Goal: Task Accomplishment & Management: Manage account settings

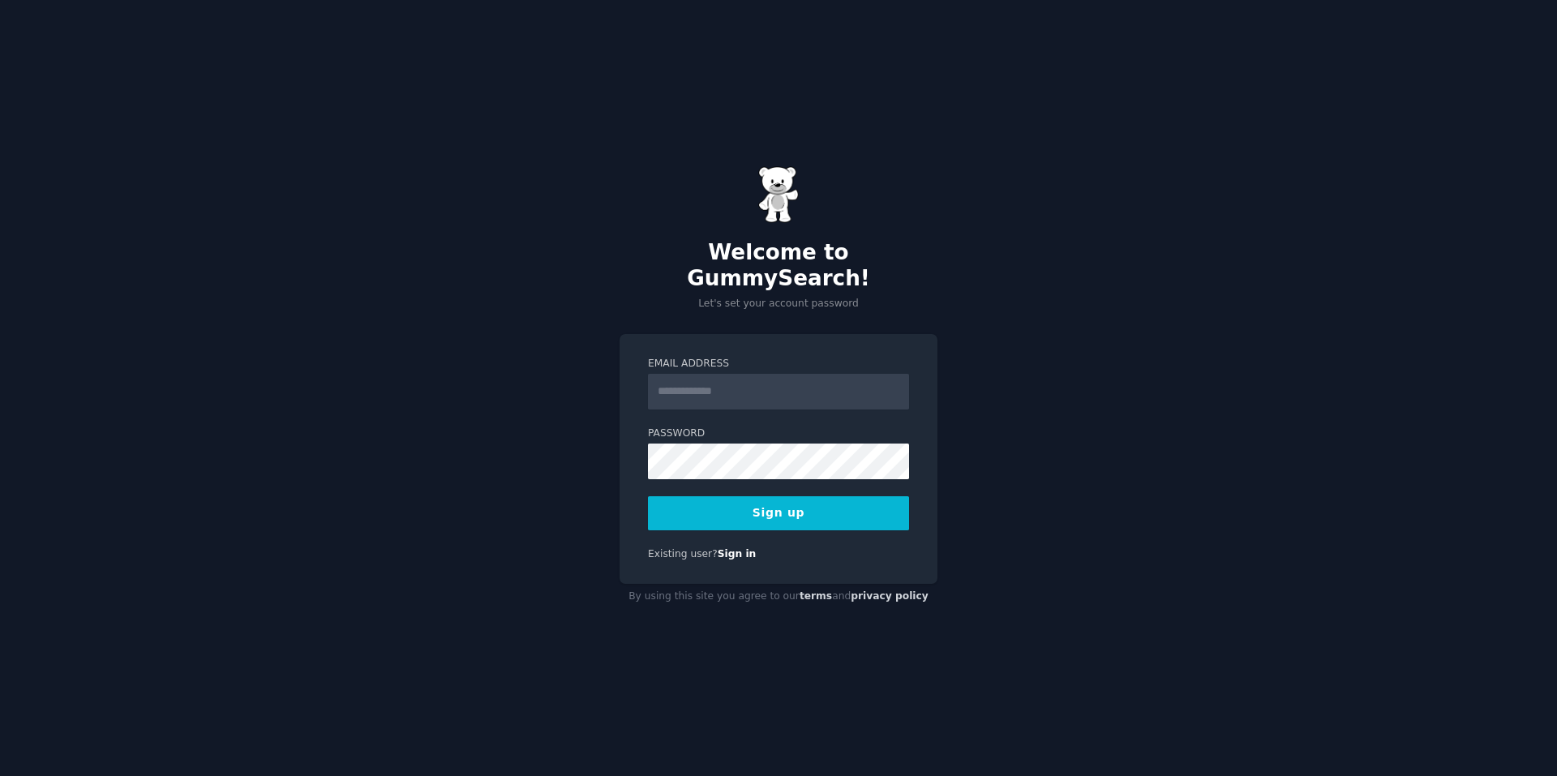
type input "**********"
click at [811, 501] on button "Sign up" at bounding box center [778, 513] width 261 height 34
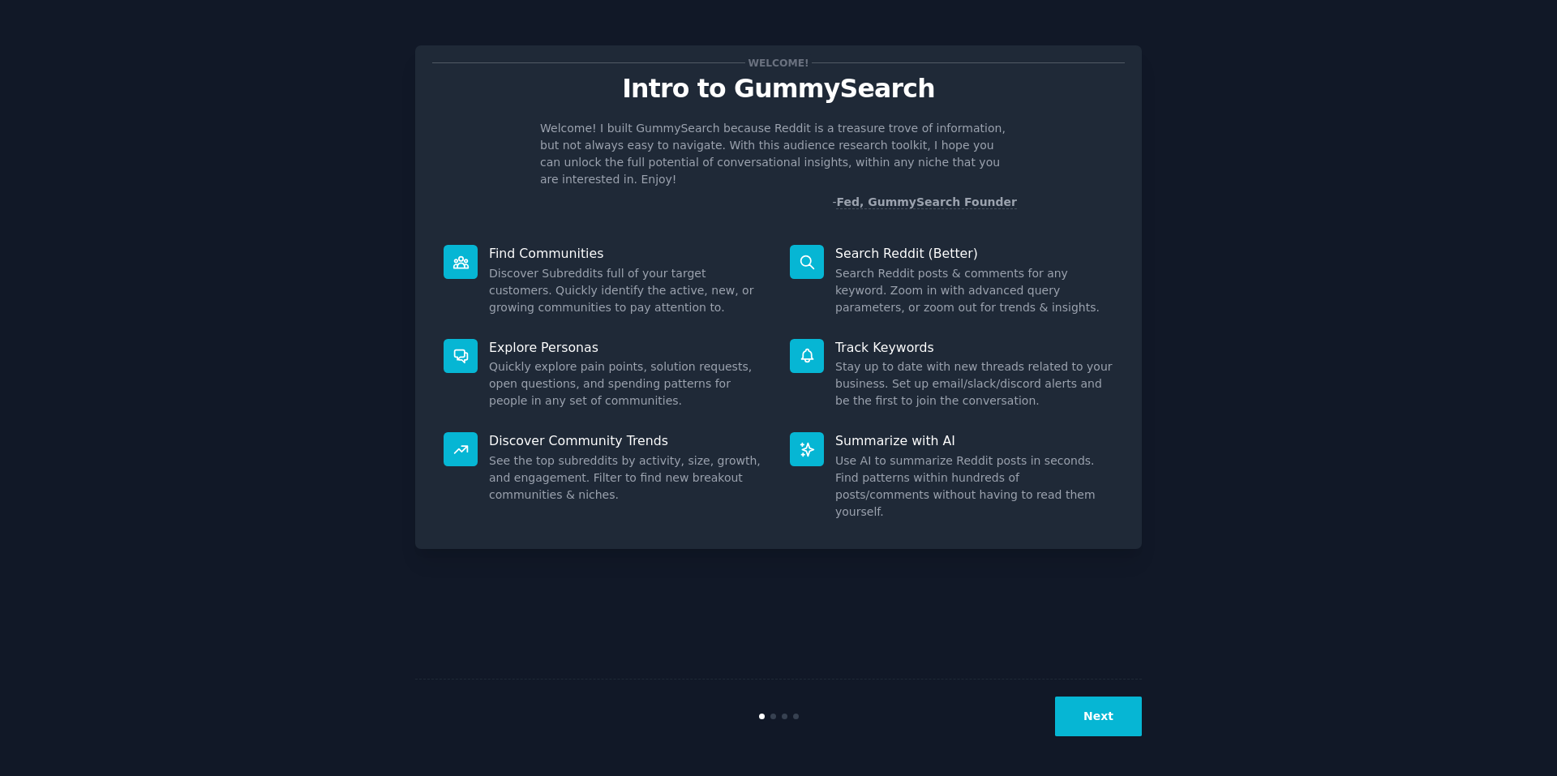
click at [1358, 219] on div "Welcome! Intro to GummySearch Welcome! I built GummySearch because Reddit is a …" at bounding box center [778, 388] width 1511 height 730
click at [1114, 719] on button "Next" at bounding box center [1098, 716] width 87 height 40
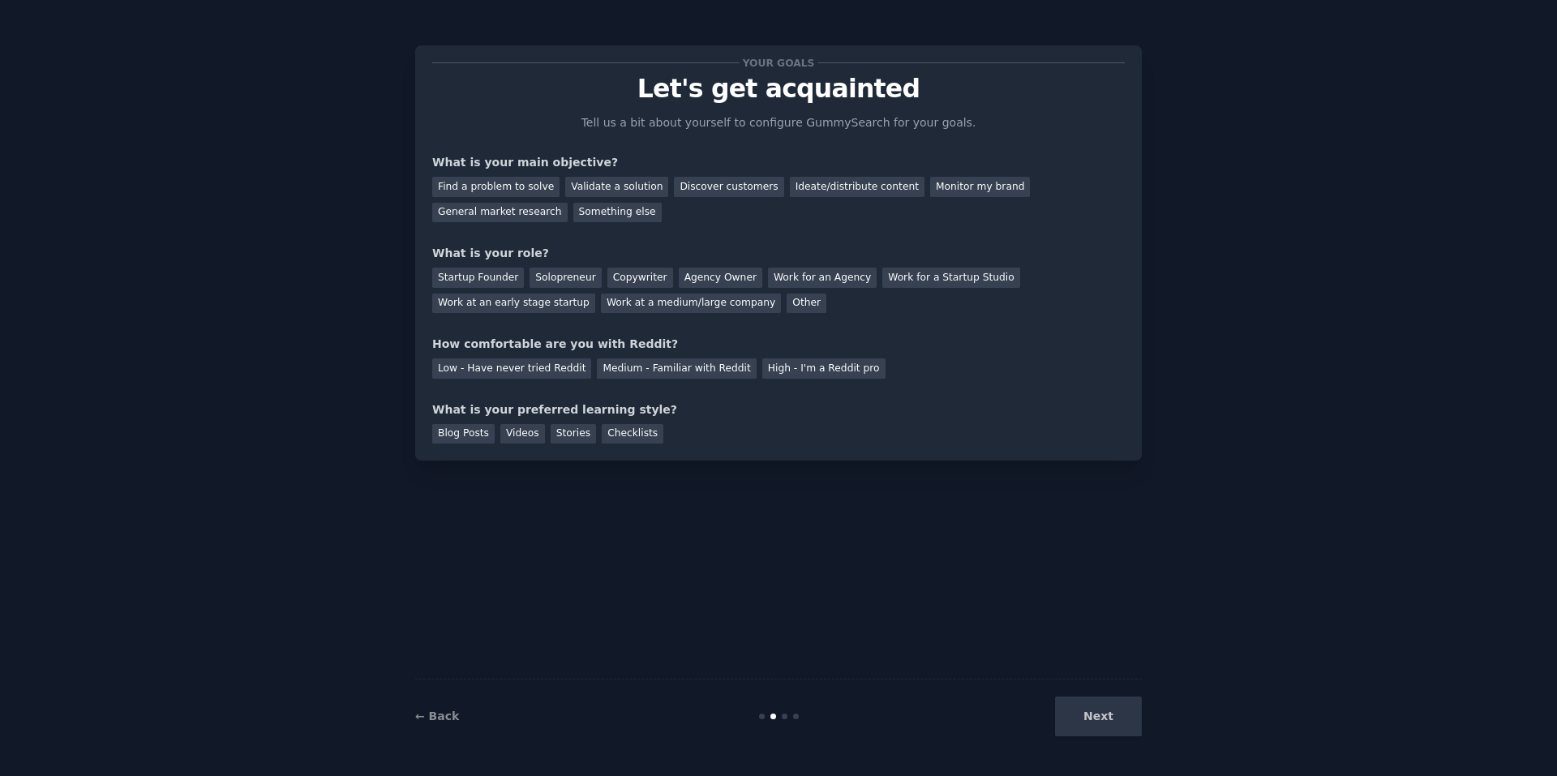
click at [1114, 719] on div "Next" at bounding box center [1020, 716] width 242 height 40
click at [508, 183] on div "Find a problem to solve" at bounding box center [495, 187] width 127 height 20
click at [482, 273] on div "Startup Founder" at bounding box center [478, 278] width 92 height 20
click at [527, 362] on div "Low - Have never tried Reddit" at bounding box center [511, 368] width 159 height 20
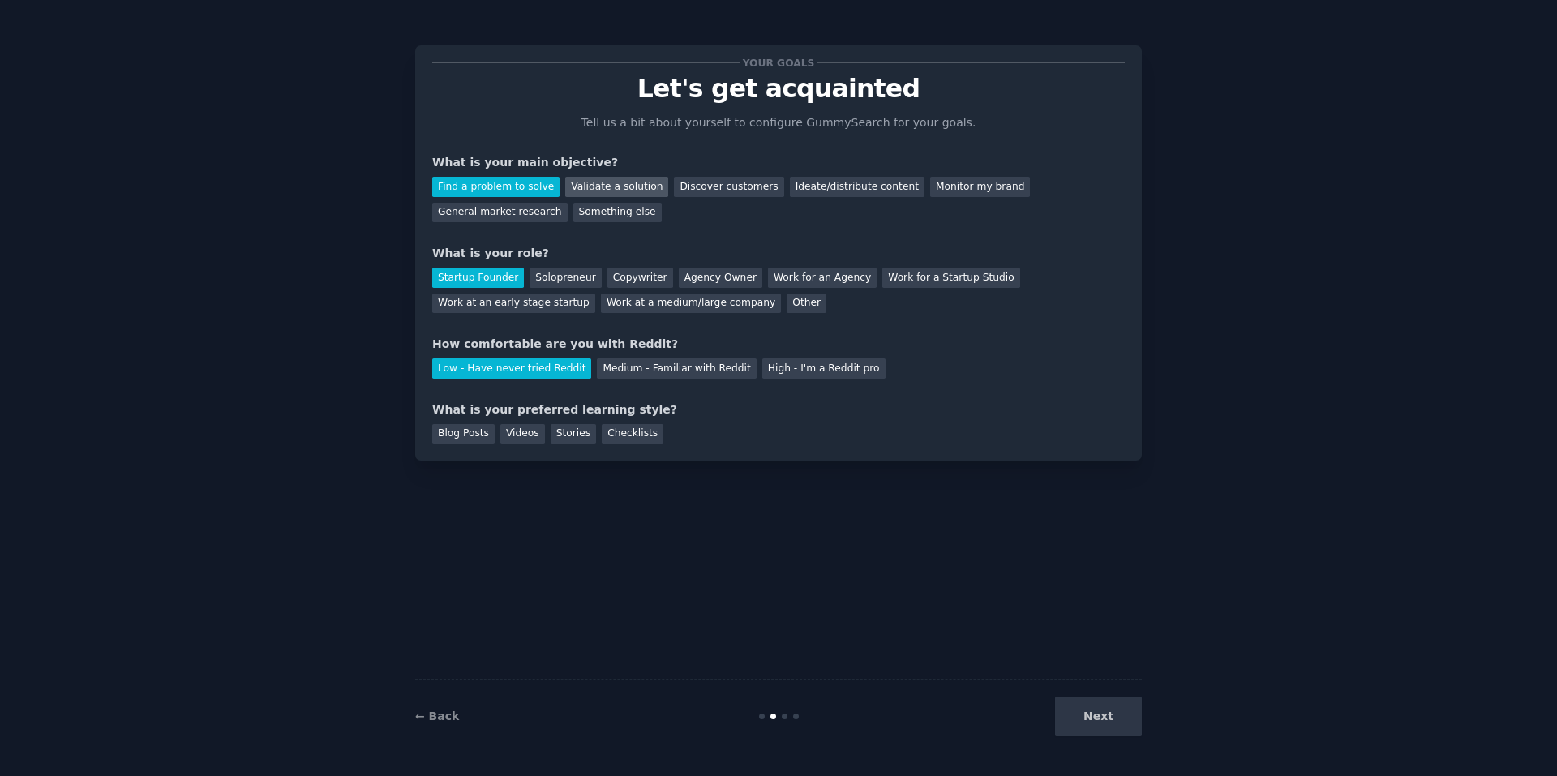
click at [598, 189] on div "Validate a solution" at bounding box center [616, 187] width 103 height 20
click at [516, 182] on div "Find a problem to solve" at bounding box center [495, 187] width 127 height 20
click at [464, 436] on div "Blog Posts" at bounding box center [463, 434] width 62 height 20
click at [1086, 714] on button "Next" at bounding box center [1098, 716] width 87 height 40
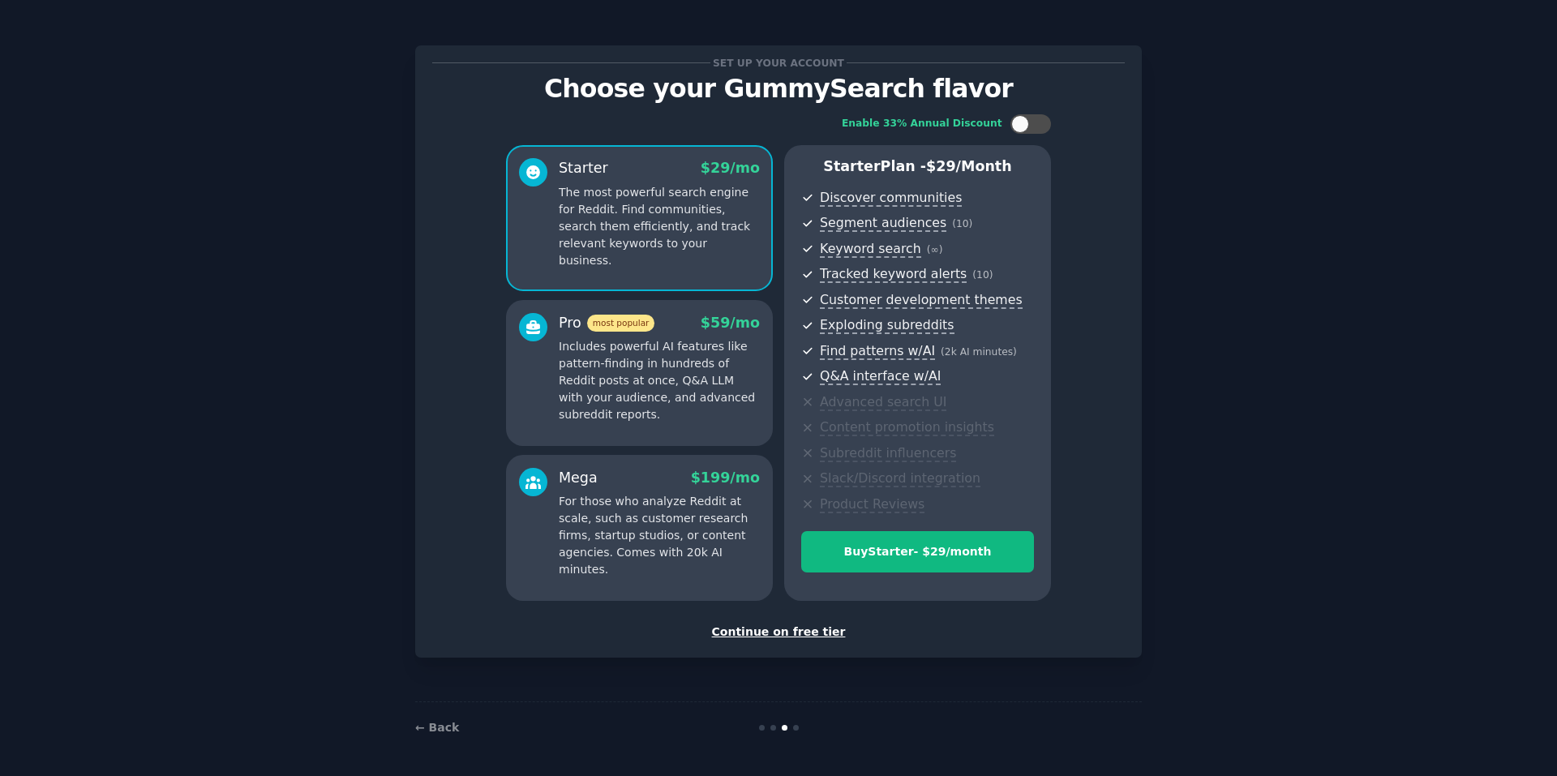
click at [804, 630] on div "Continue on free tier" at bounding box center [778, 631] width 692 height 17
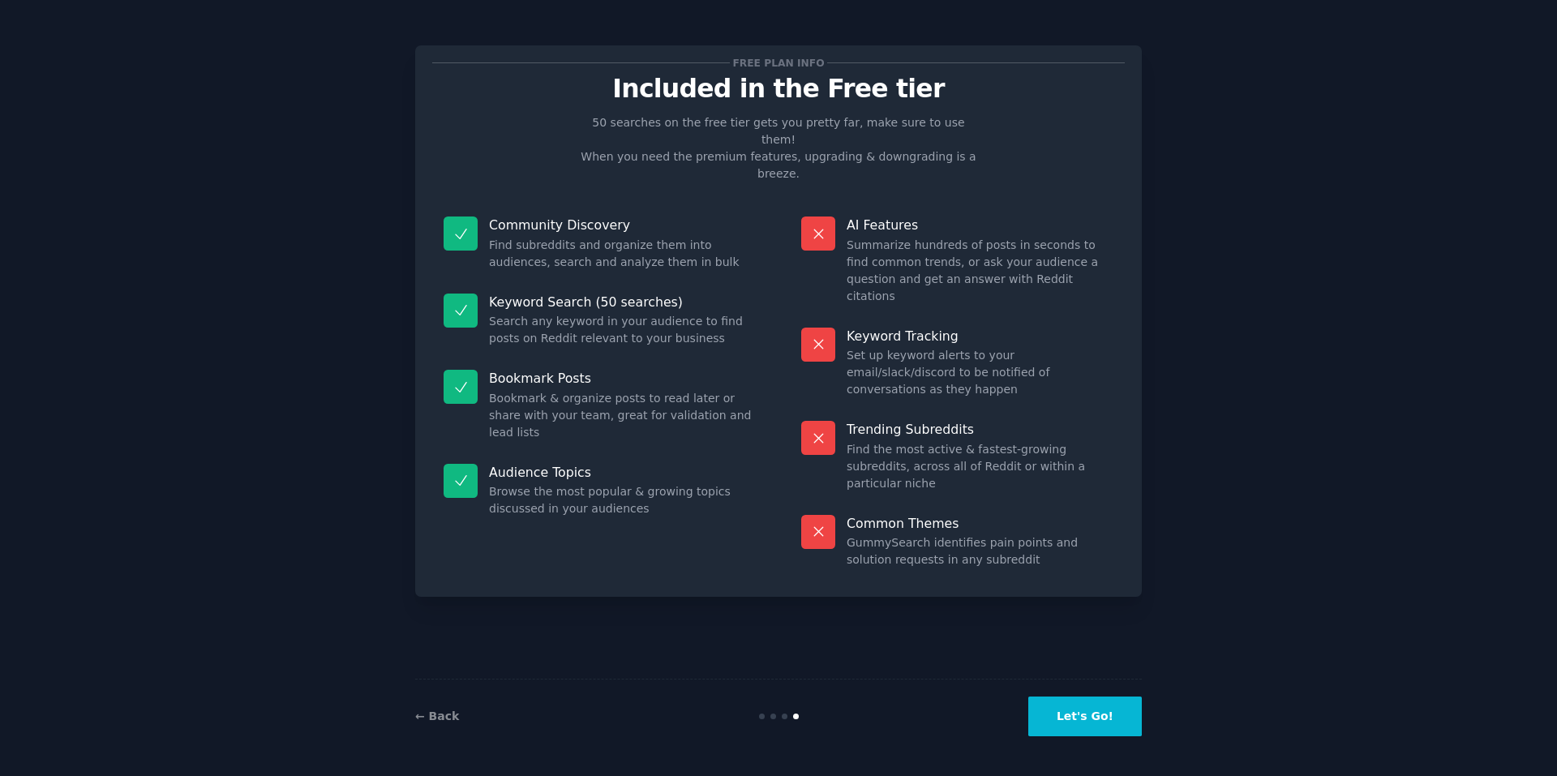
click at [1073, 719] on button "Let's Go!" at bounding box center [1084, 716] width 113 height 40
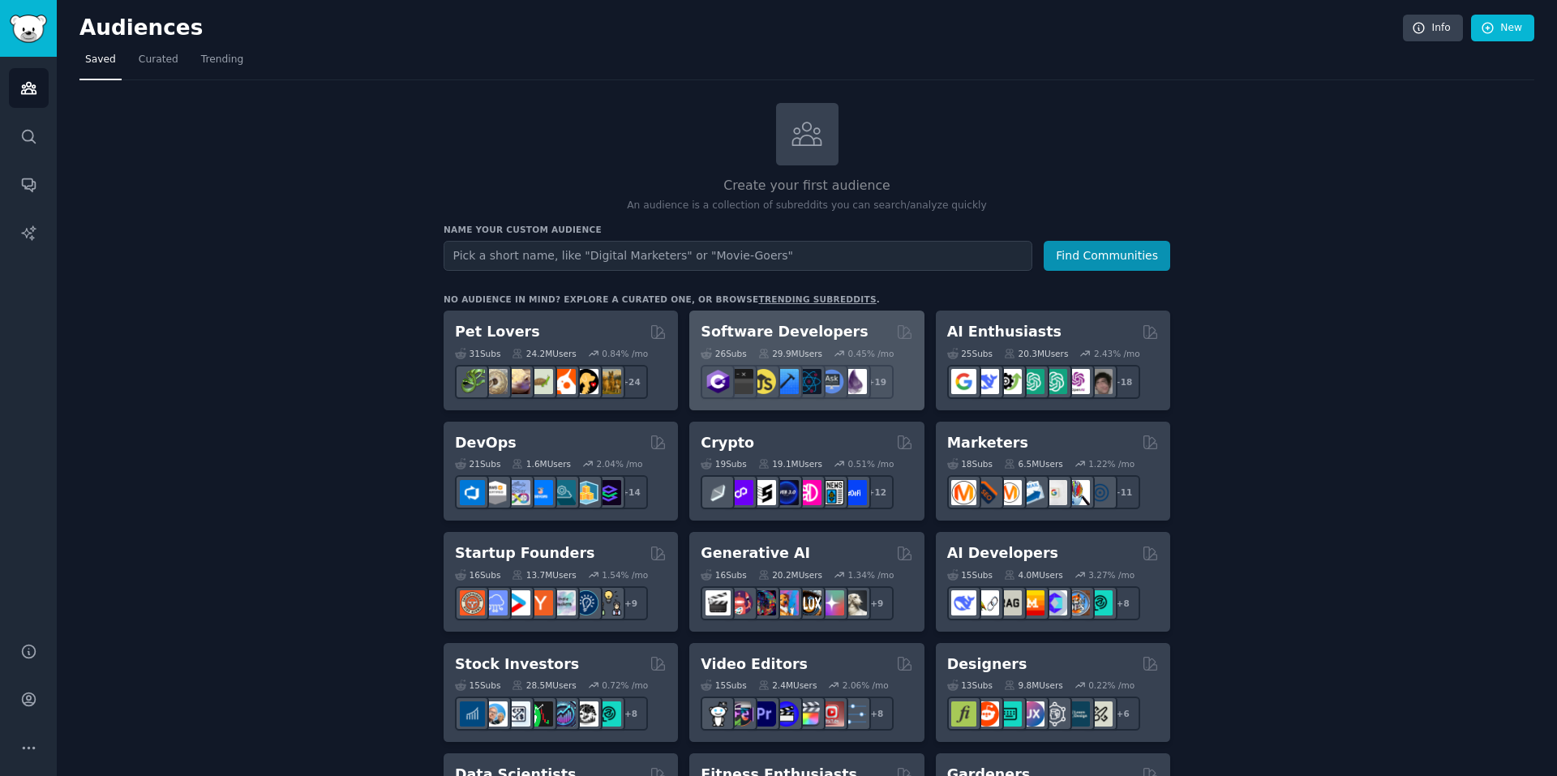
click at [837, 322] on div "Software Developers" at bounding box center [806, 332] width 212 height 20
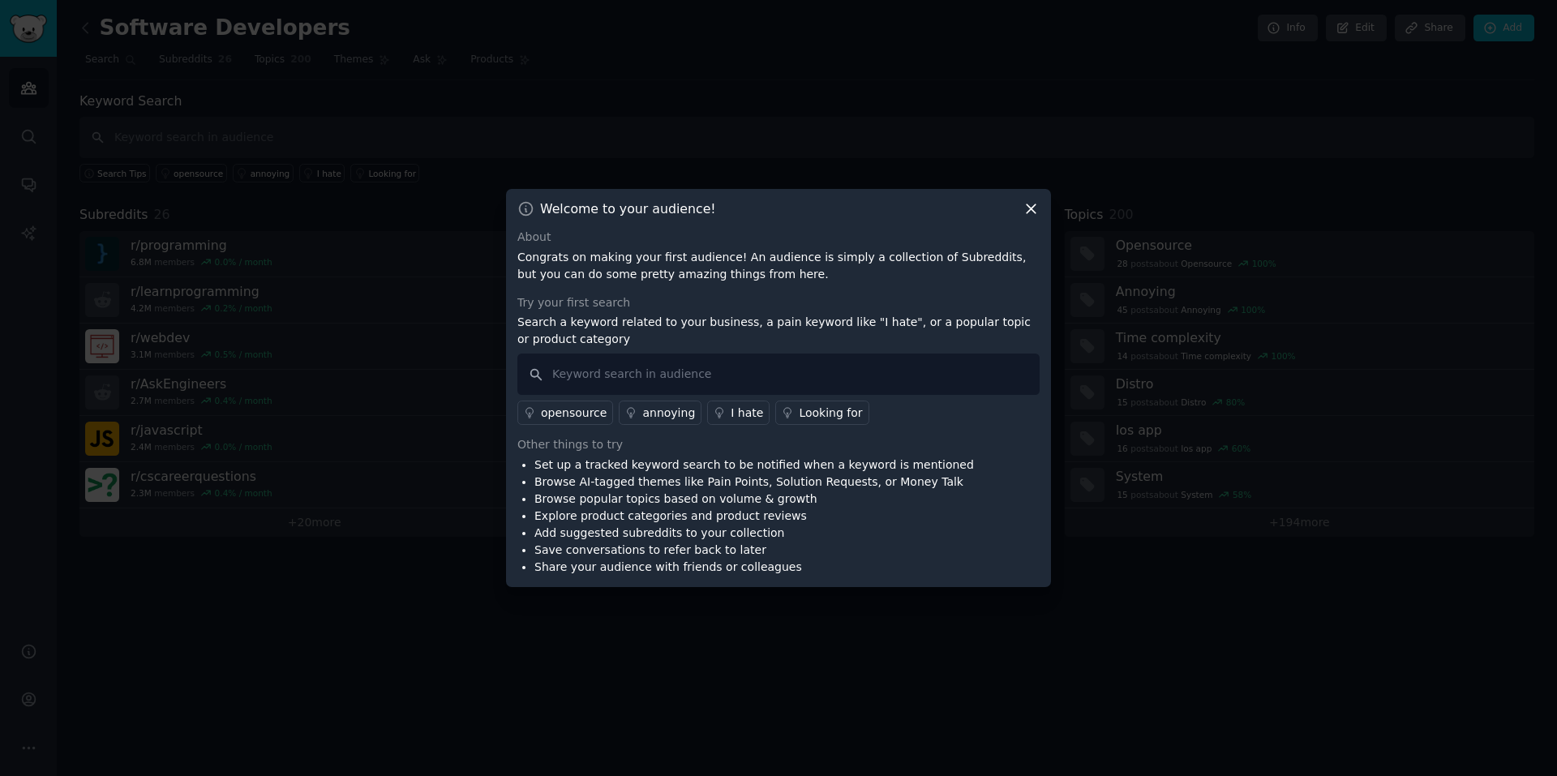
click at [1026, 214] on icon at bounding box center [1030, 208] width 17 height 17
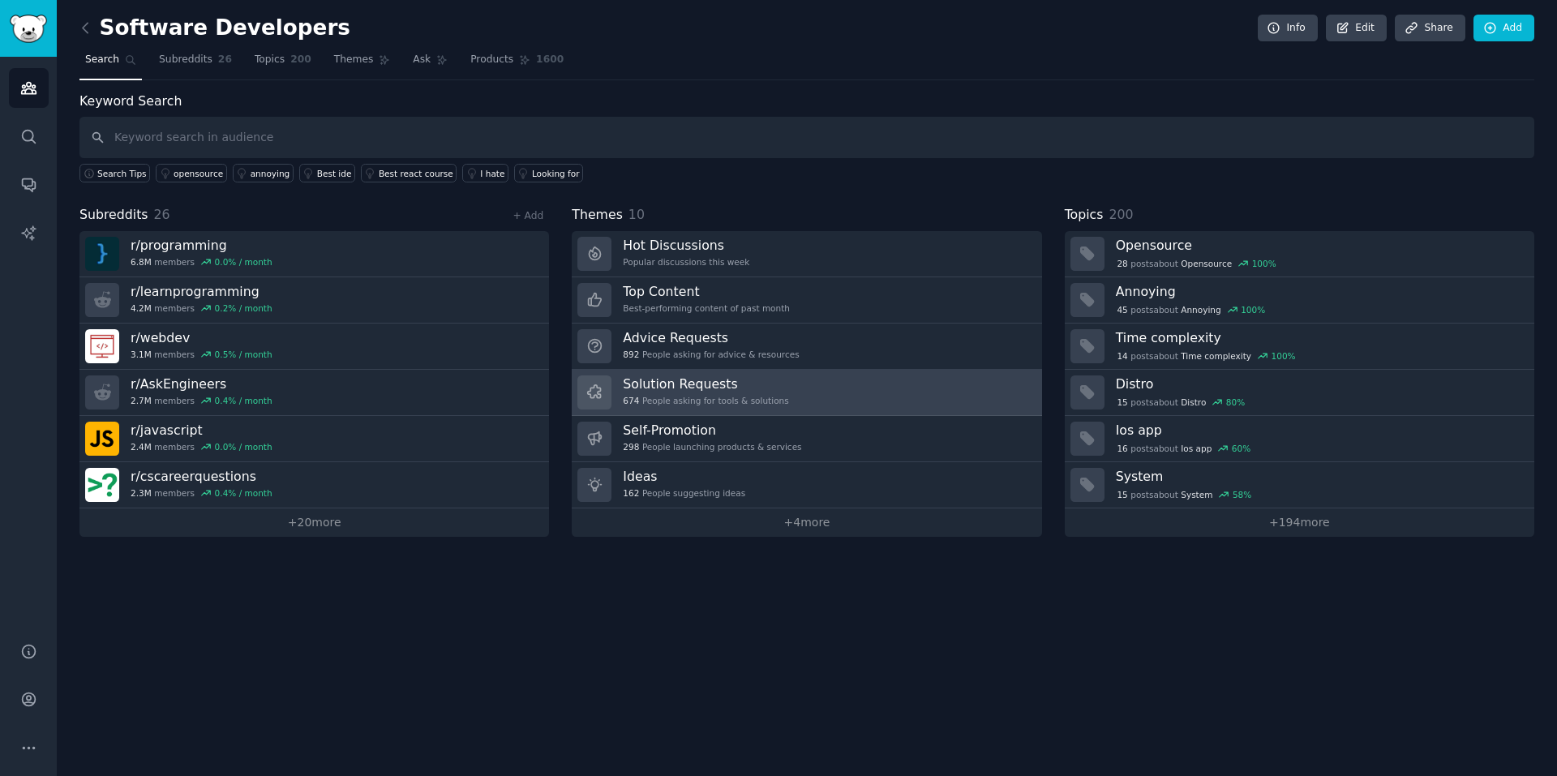
click at [820, 396] on link "Solution Requests 674 People asking for tools & solutions" at bounding box center [806, 393] width 469 height 46
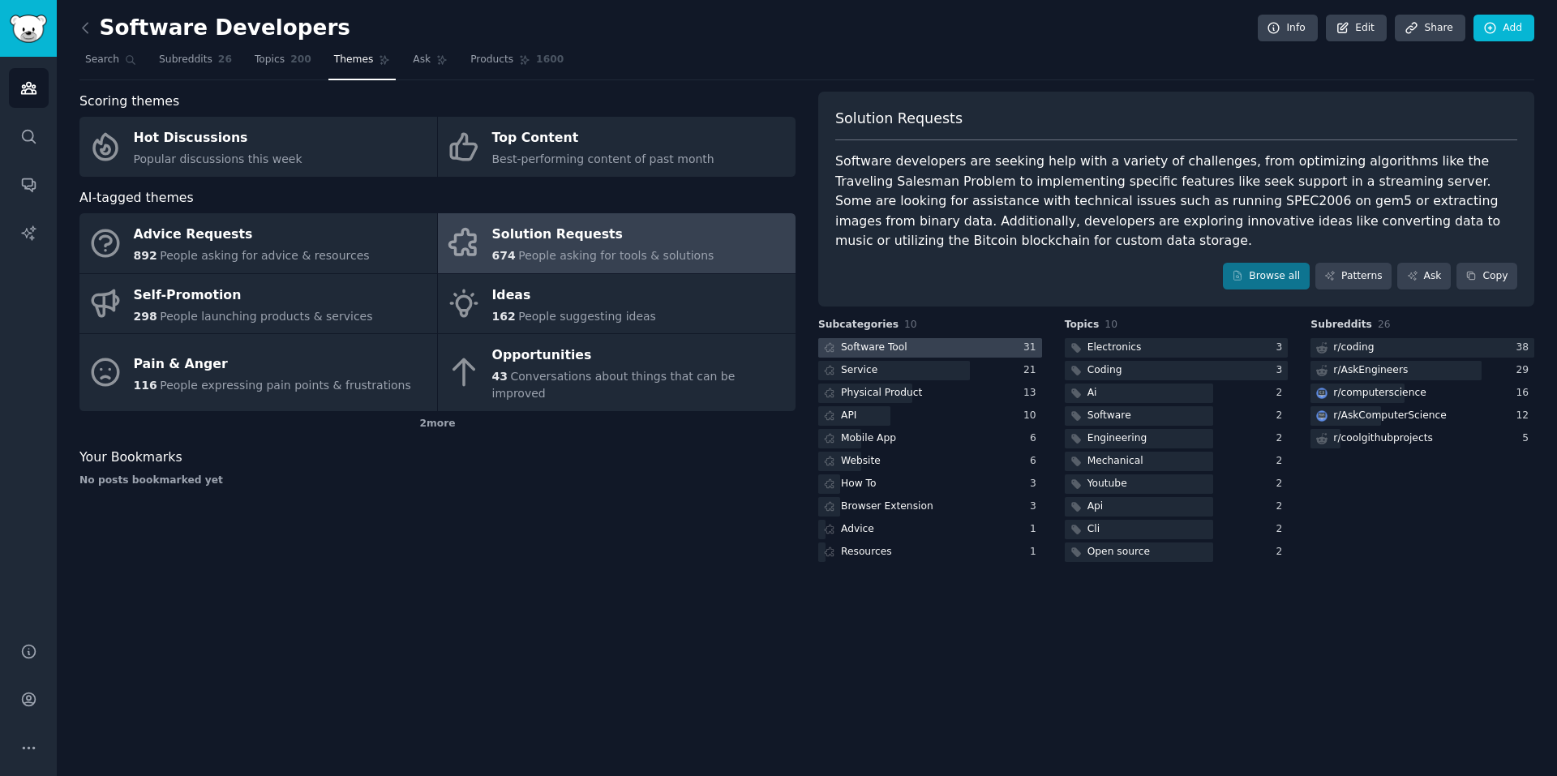
click at [902, 338] on div "Software Tool" at bounding box center [864, 348] width 92 height 20
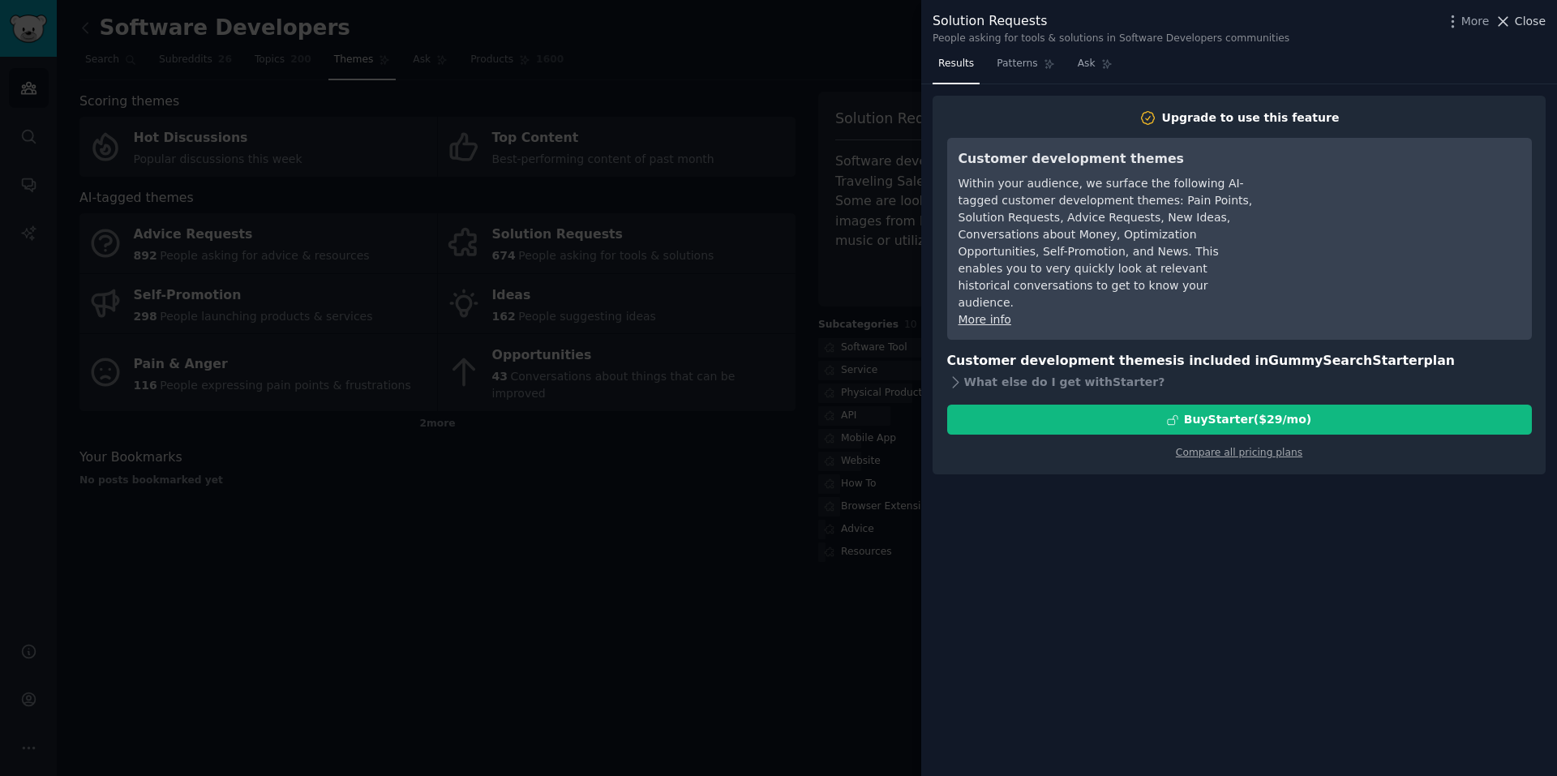
click at [1505, 23] on icon at bounding box center [1503, 21] width 9 height 9
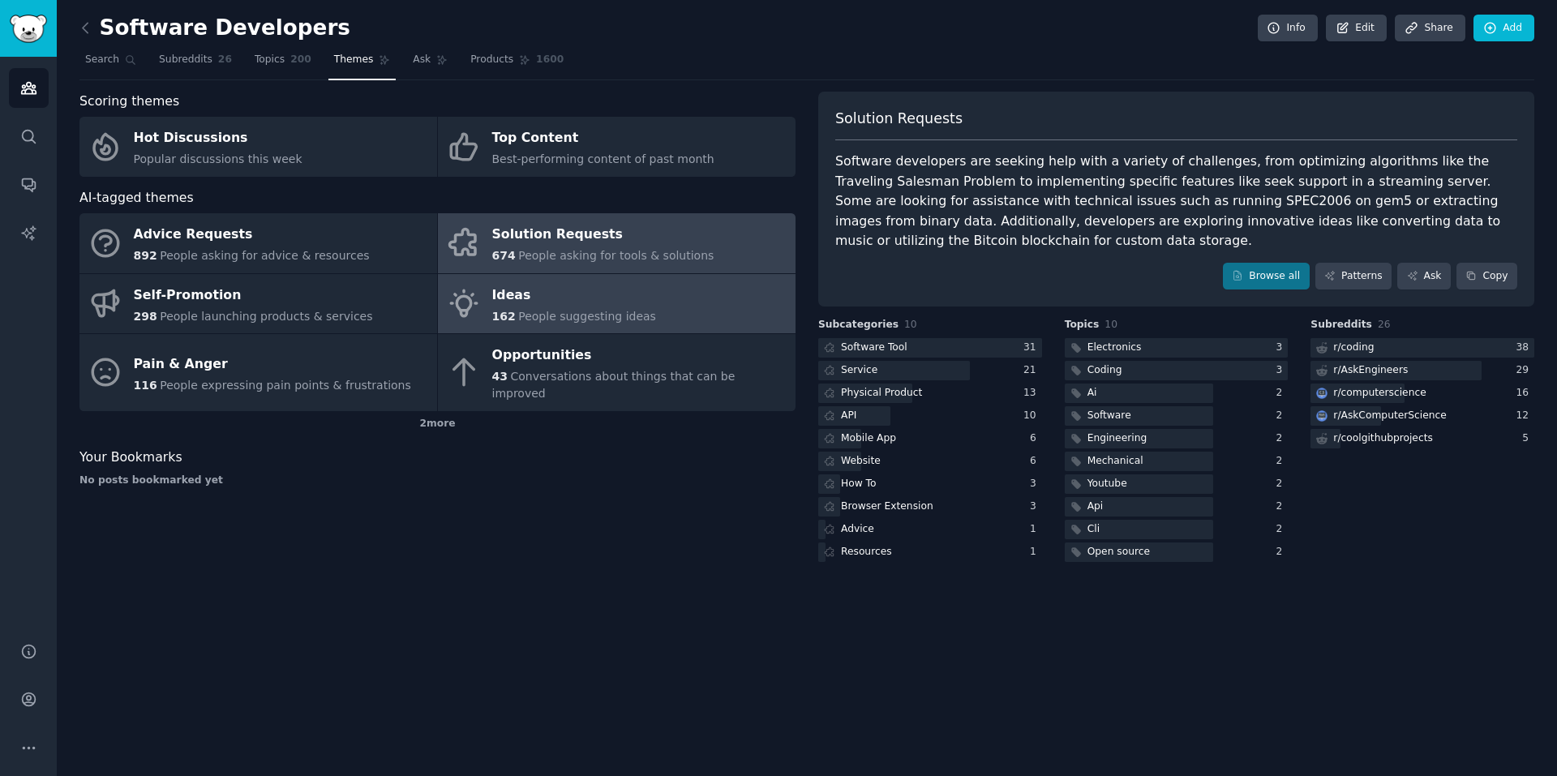
click at [675, 308] on link "Ideas 162 People suggesting ideas" at bounding box center [617, 304] width 358 height 60
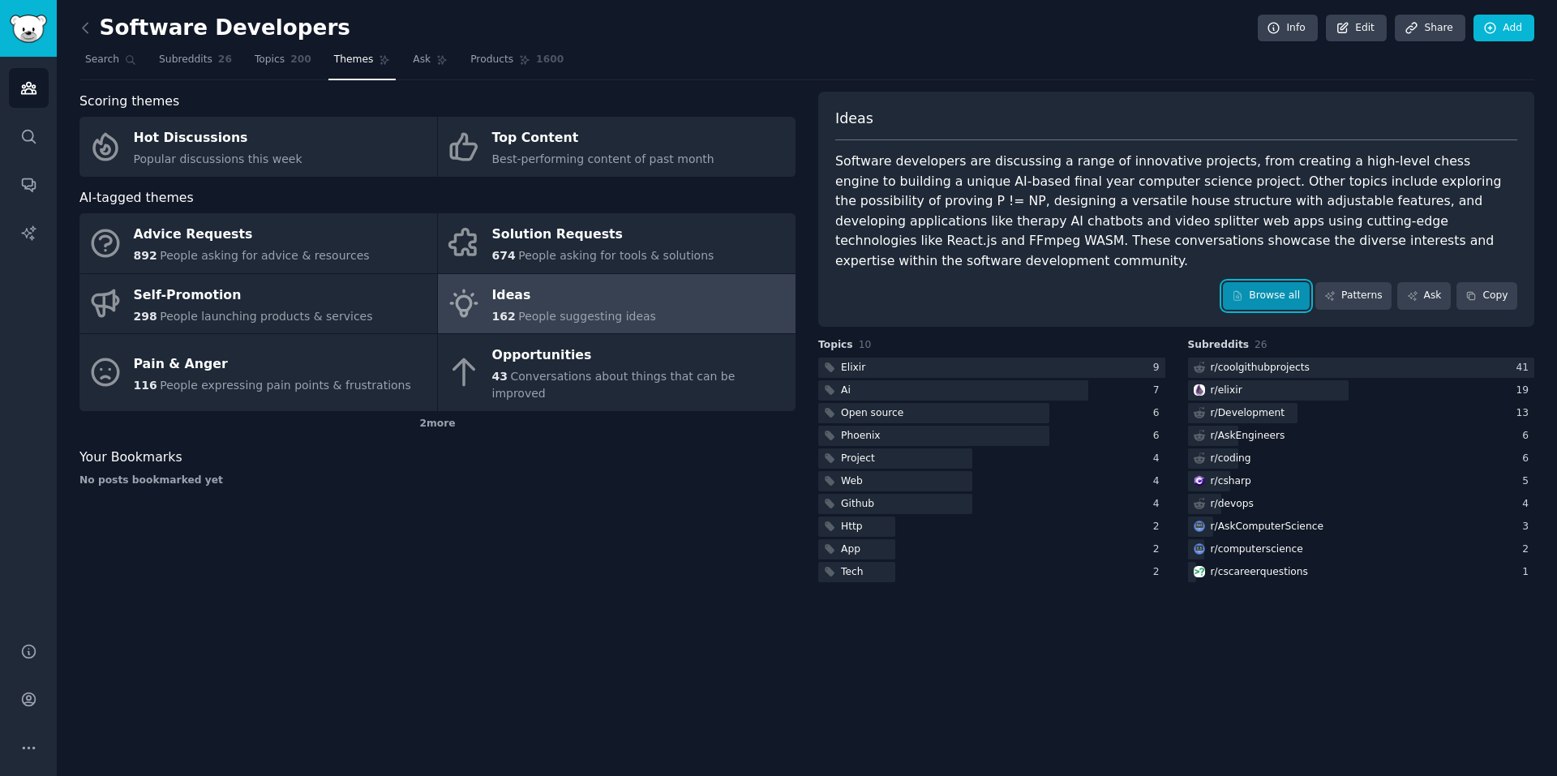
click at [1287, 282] on link "Browse all" at bounding box center [1266, 296] width 87 height 28
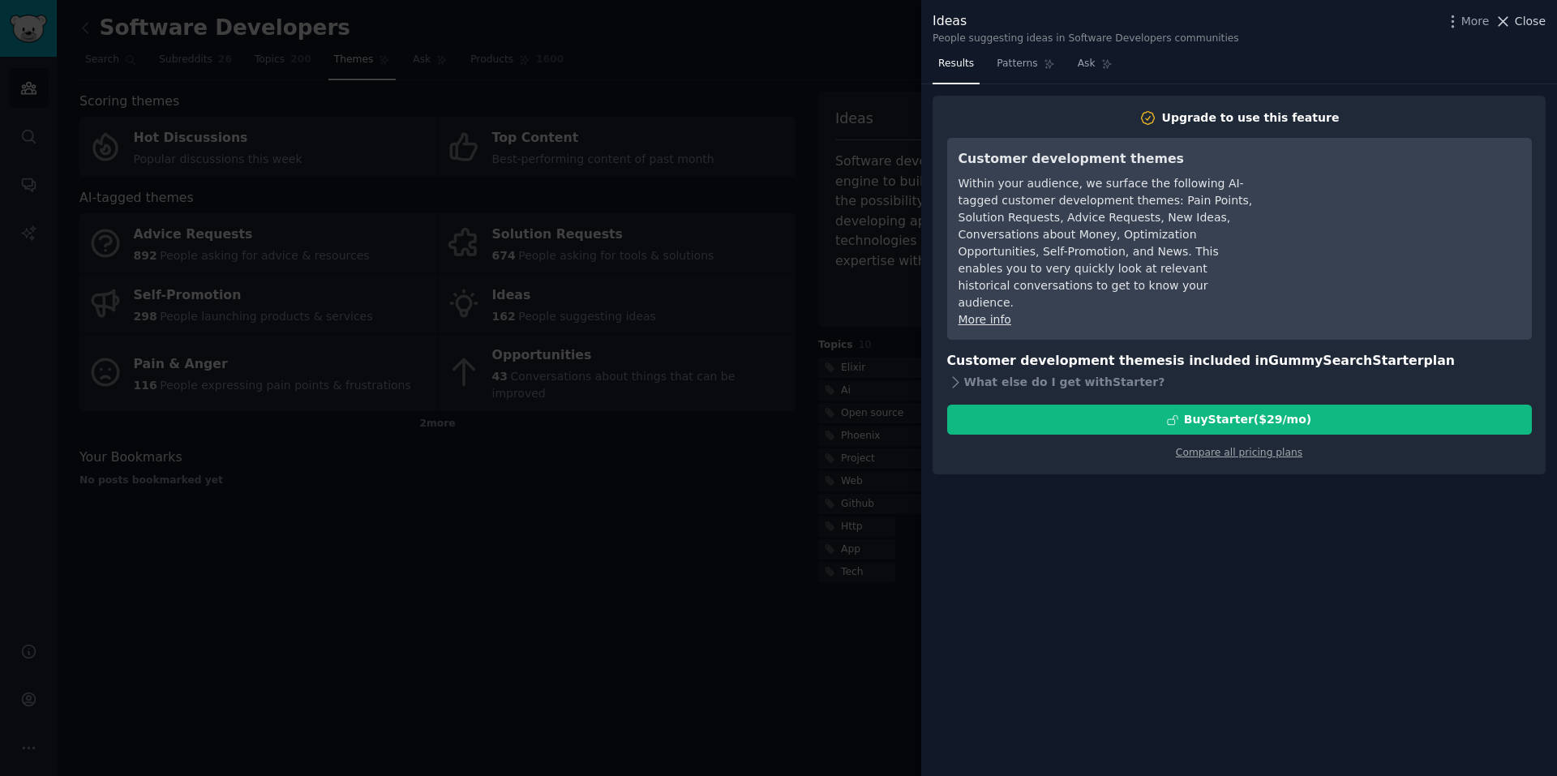
click at [1520, 16] on span "Close" at bounding box center [1529, 21] width 31 height 17
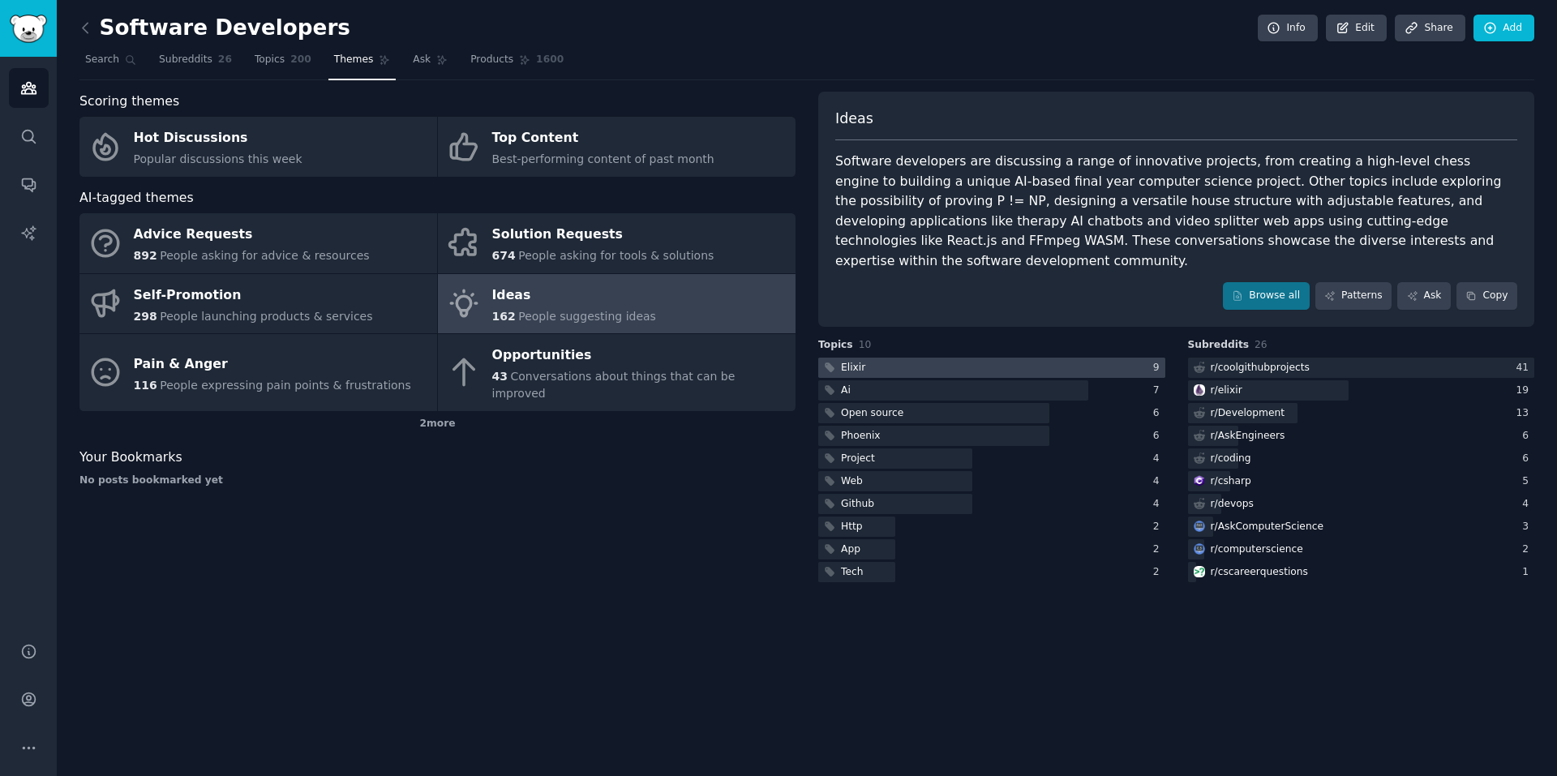
click at [902, 358] on div at bounding box center [991, 368] width 347 height 20
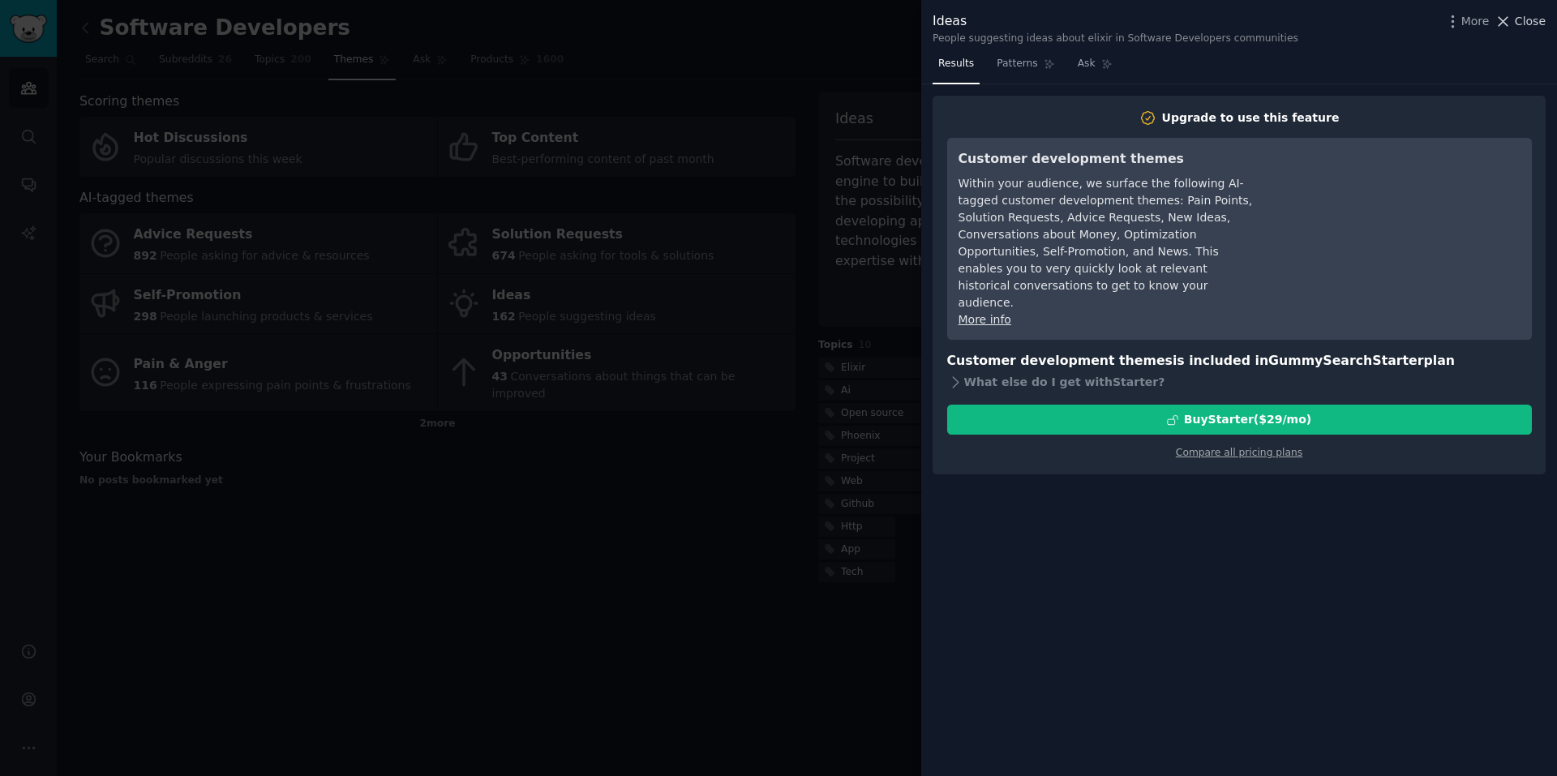
click at [1535, 19] on span "Close" at bounding box center [1529, 21] width 31 height 17
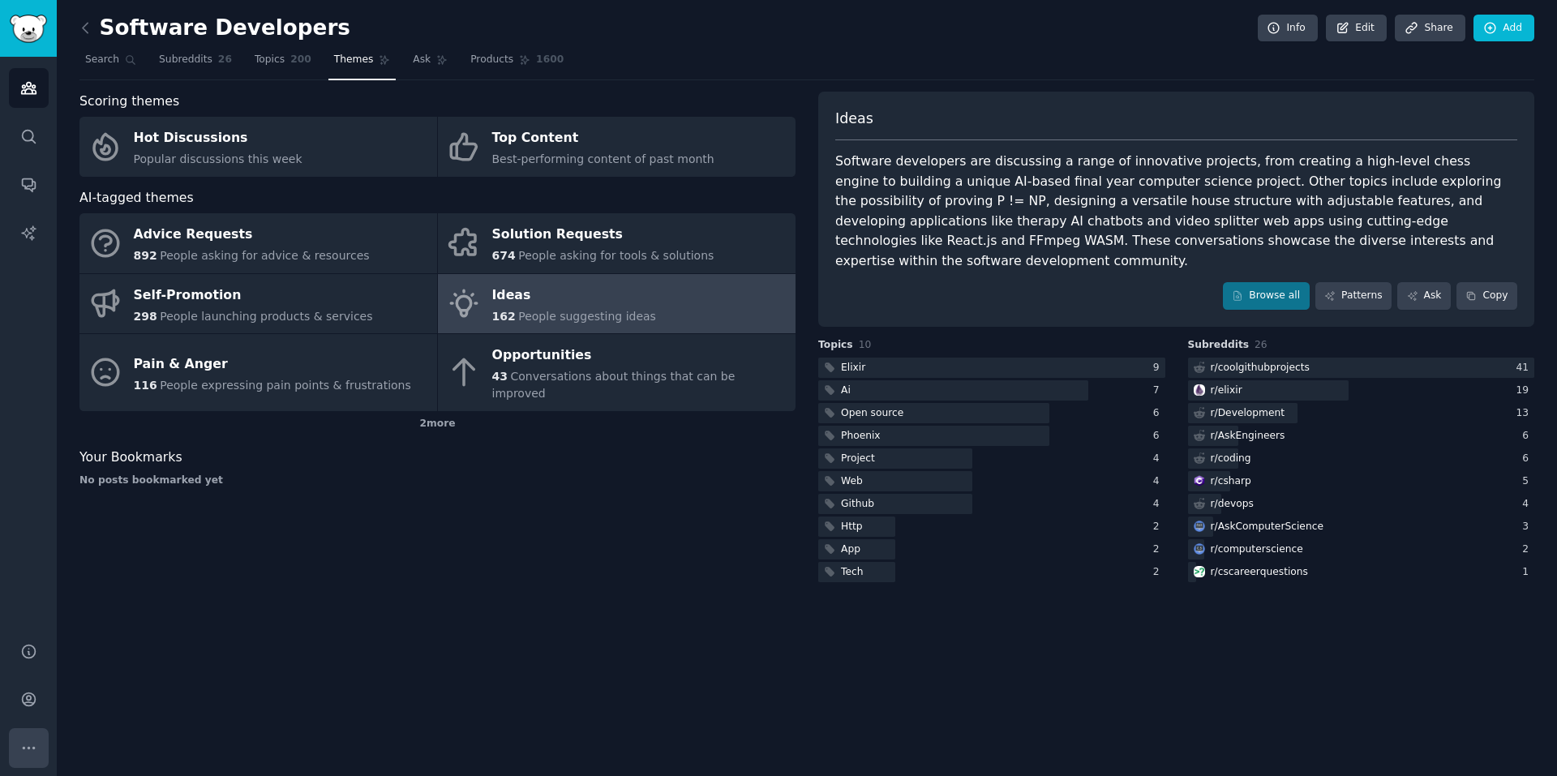
click at [29, 745] on icon "Sidebar" at bounding box center [28, 747] width 17 height 17
click at [27, 708] on link "Account" at bounding box center [29, 699] width 40 height 40
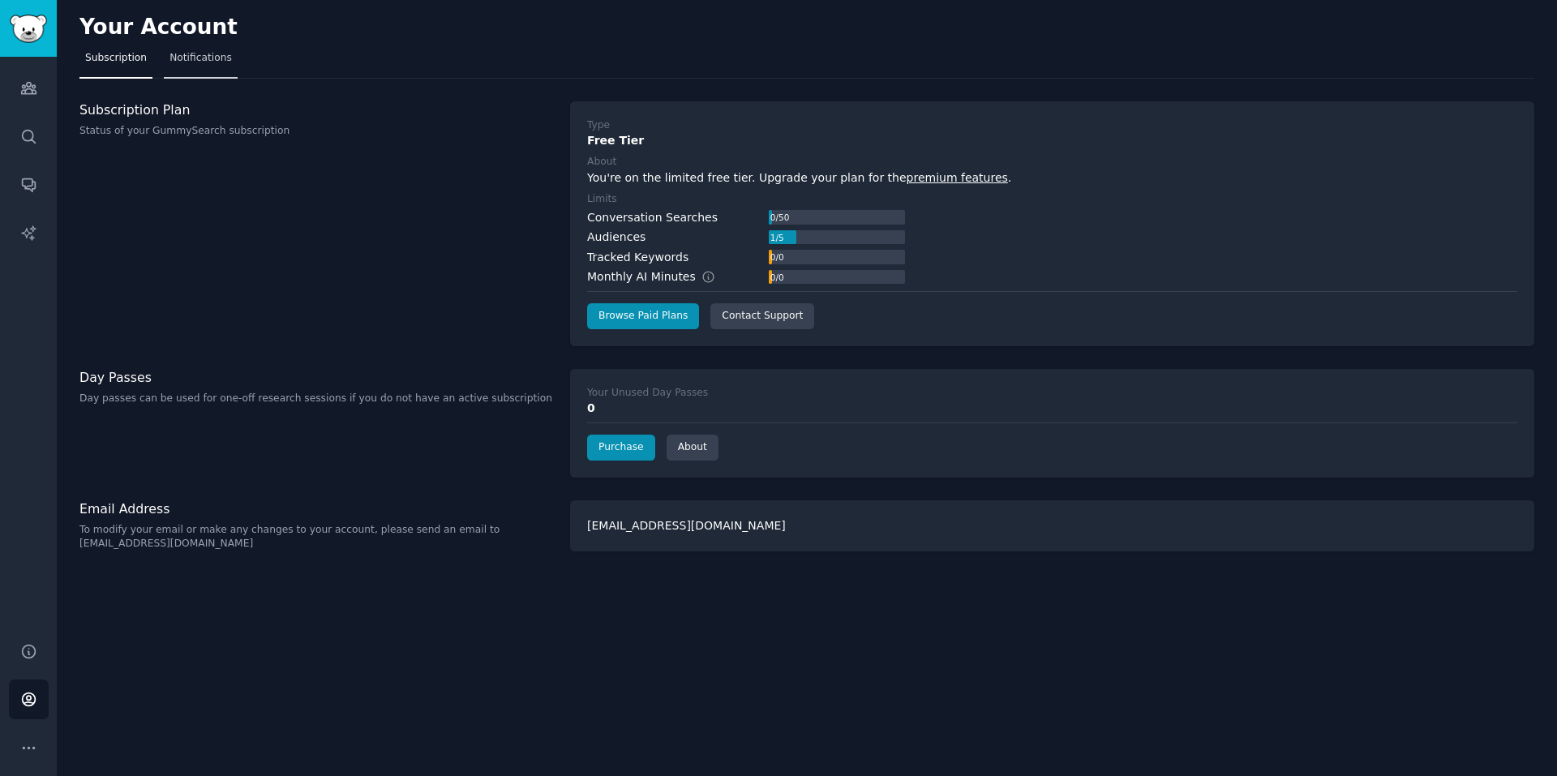
click at [199, 51] on span "Notifications" at bounding box center [200, 58] width 62 height 15
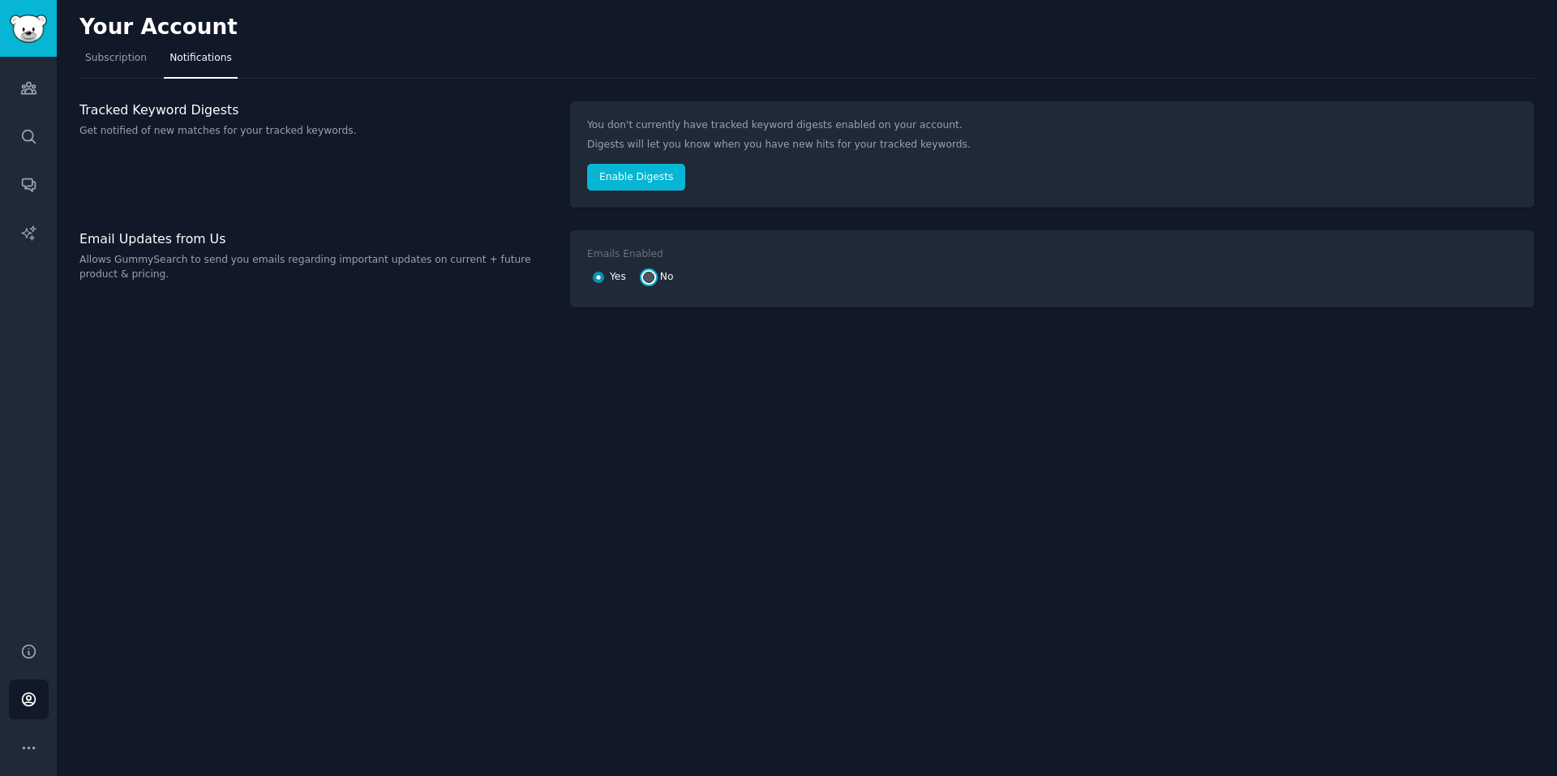
click at [650, 279] on input "No" at bounding box center [648, 277] width 11 height 11
radio input "false"
radio input "true"
click at [113, 73] on link "Subscription" at bounding box center [115, 61] width 73 height 33
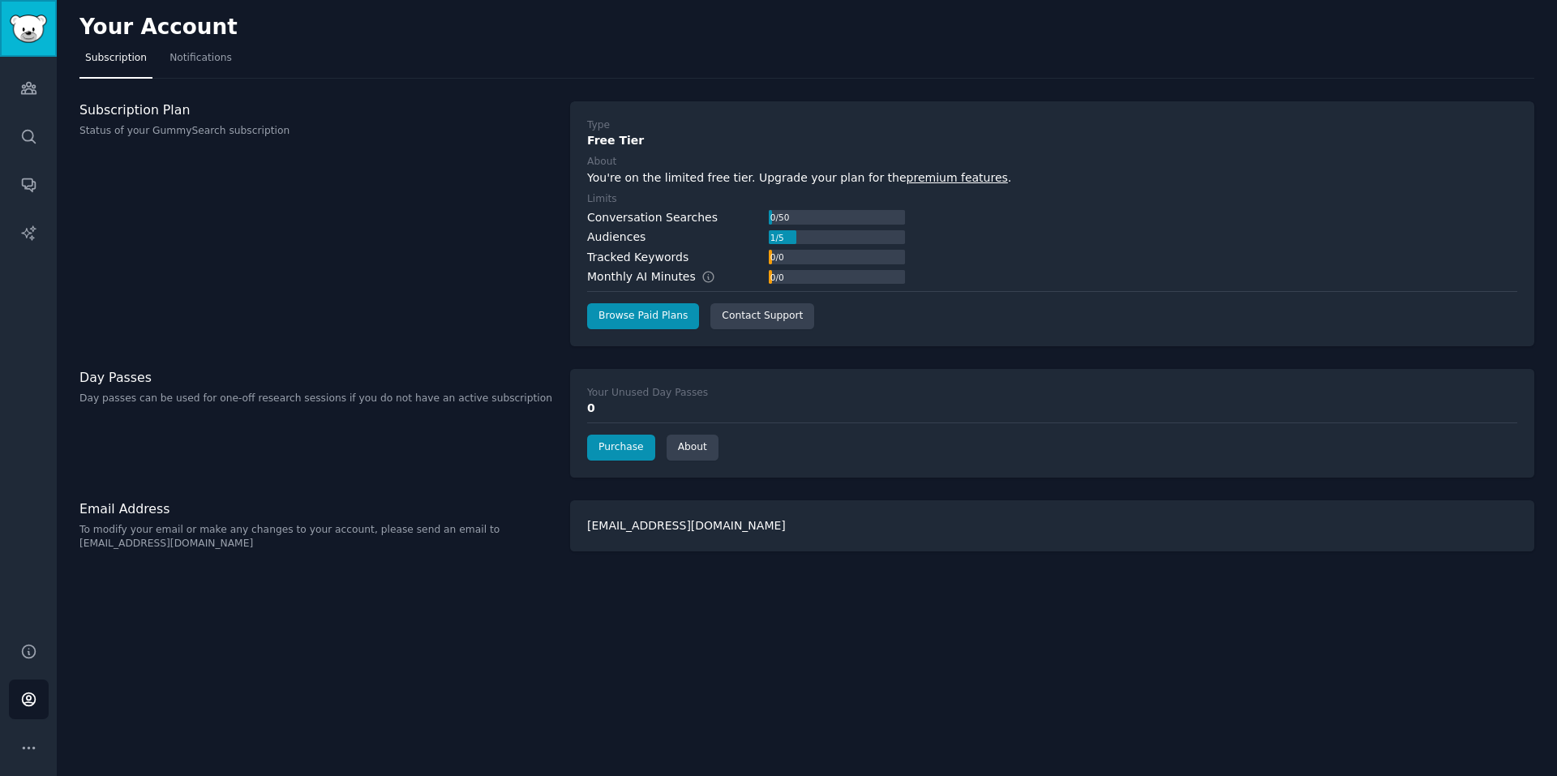
click at [29, 28] on img "Sidebar" at bounding box center [28, 29] width 37 height 28
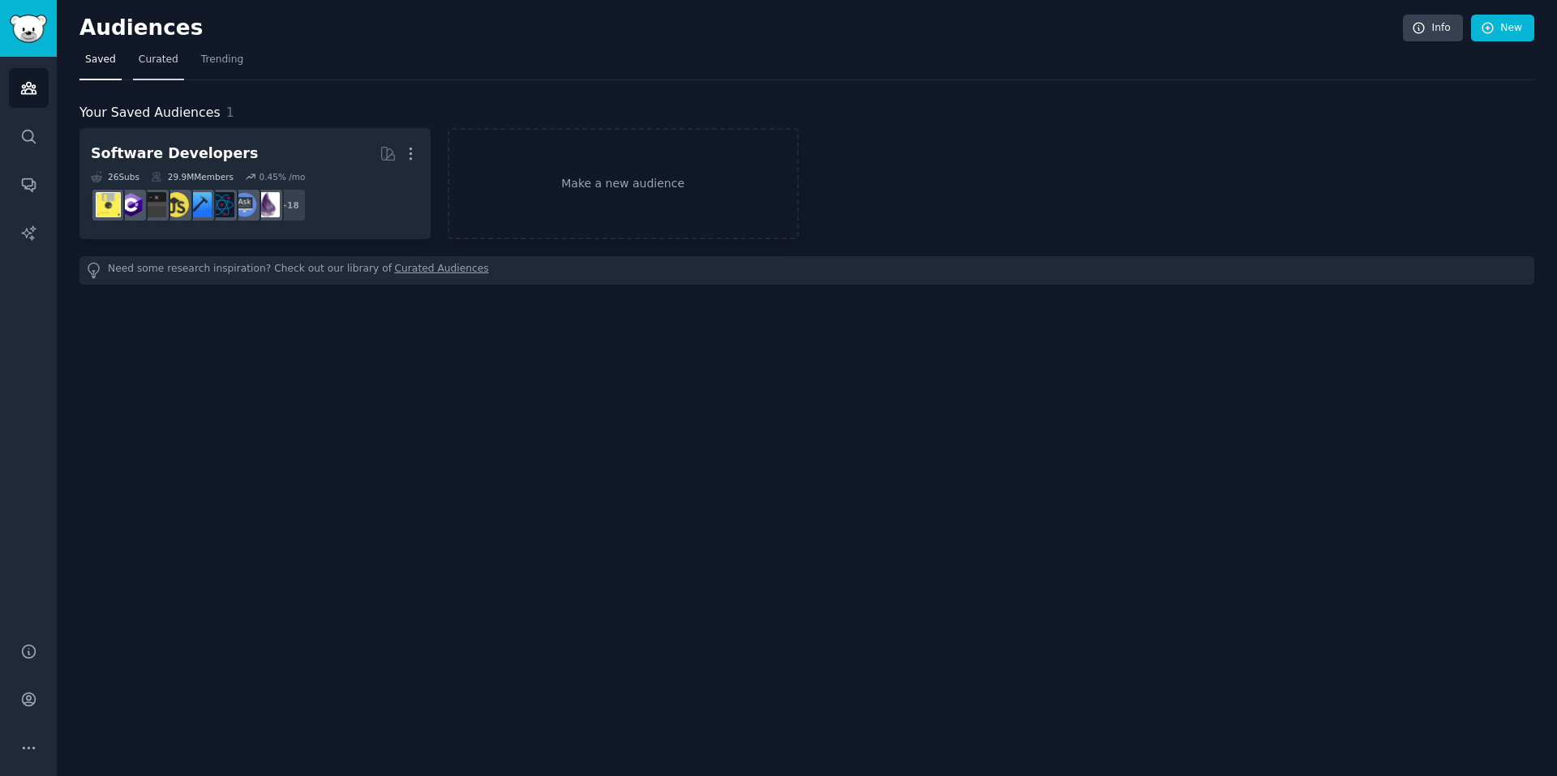
click at [155, 51] on link "Curated" at bounding box center [158, 63] width 51 height 33
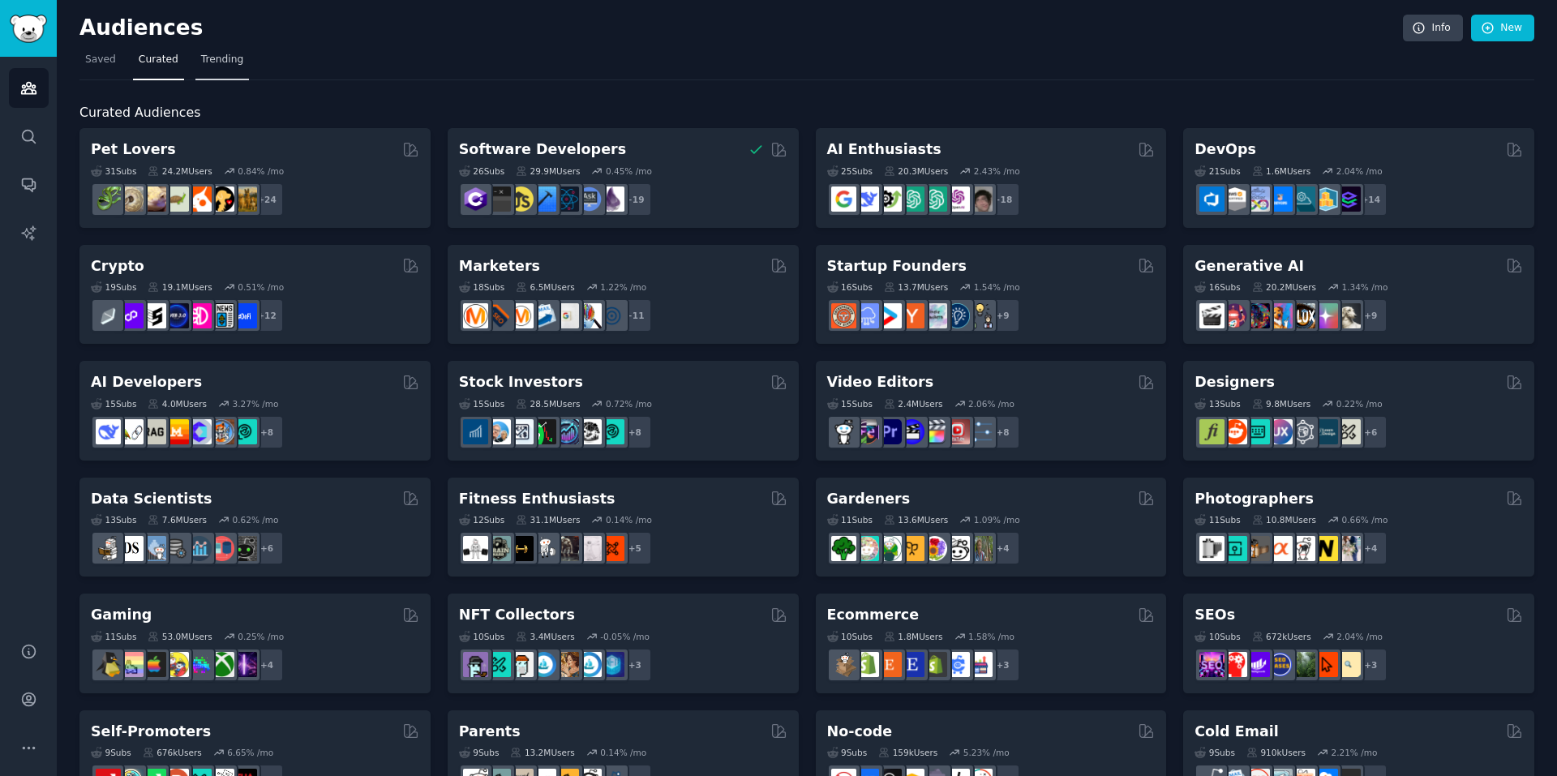
click at [203, 59] on span "Trending" at bounding box center [222, 60] width 42 height 15
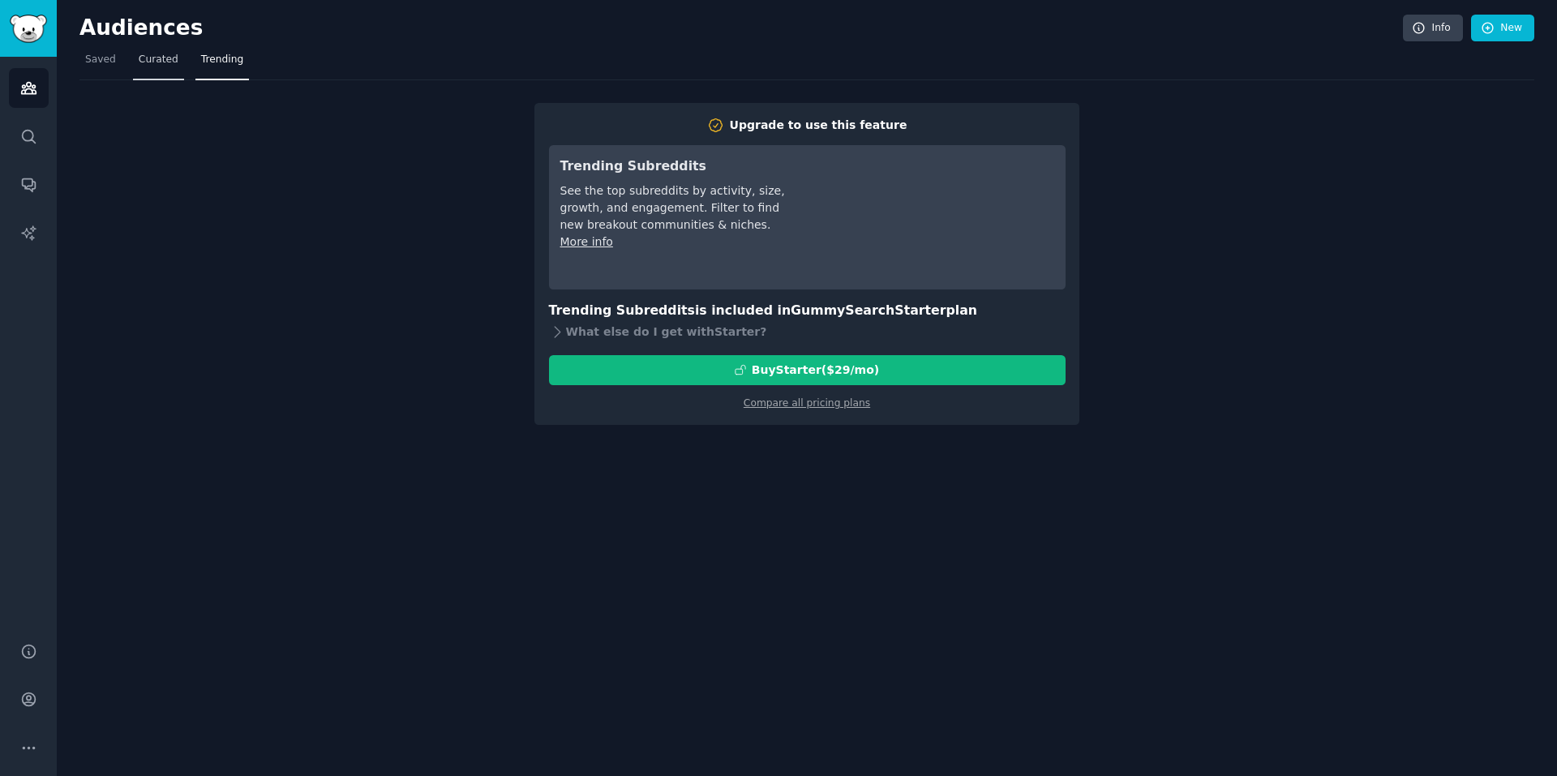
click at [166, 61] on span "Curated" at bounding box center [159, 60] width 40 height 15
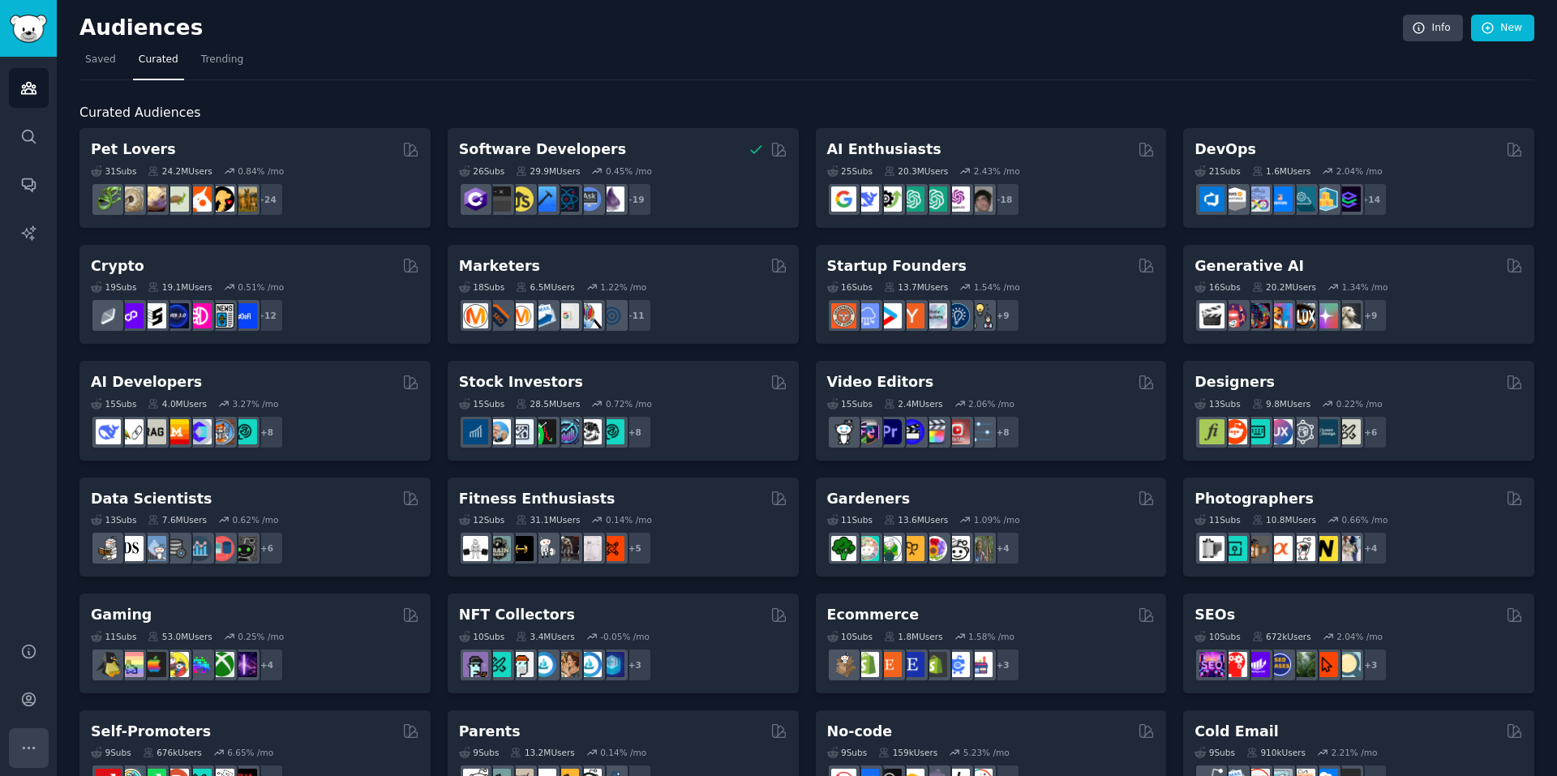
click at [33, 737] on button "More" at bounding box center [29, 748] width 40 height 40
click at [24, 699] on icon "Sidebar" at bounding box center [28, 699] width 17 height 17
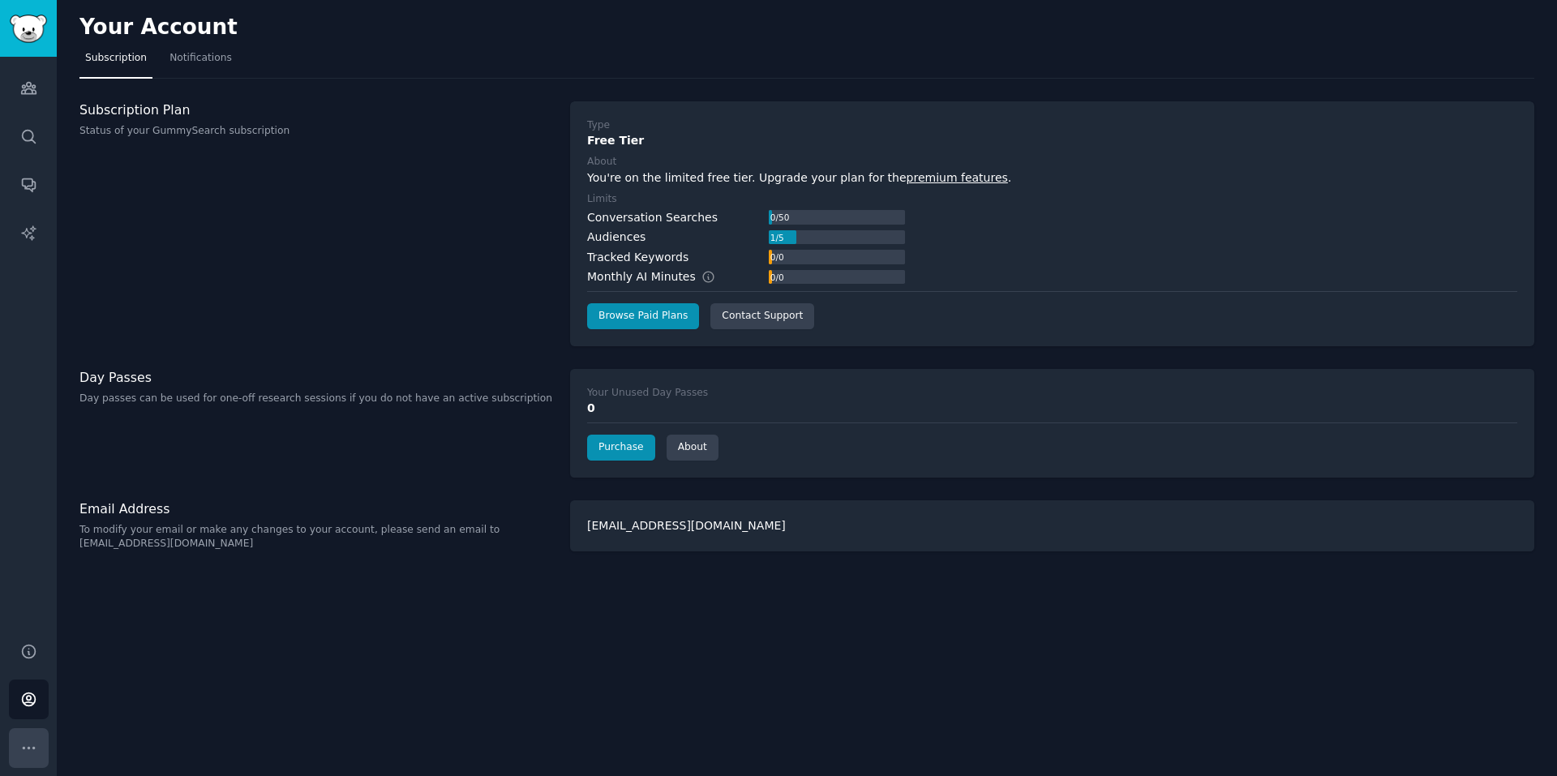
click at [32, 747] on icon "Sidebar" at bounding box center [28, 748] width 11 height 2
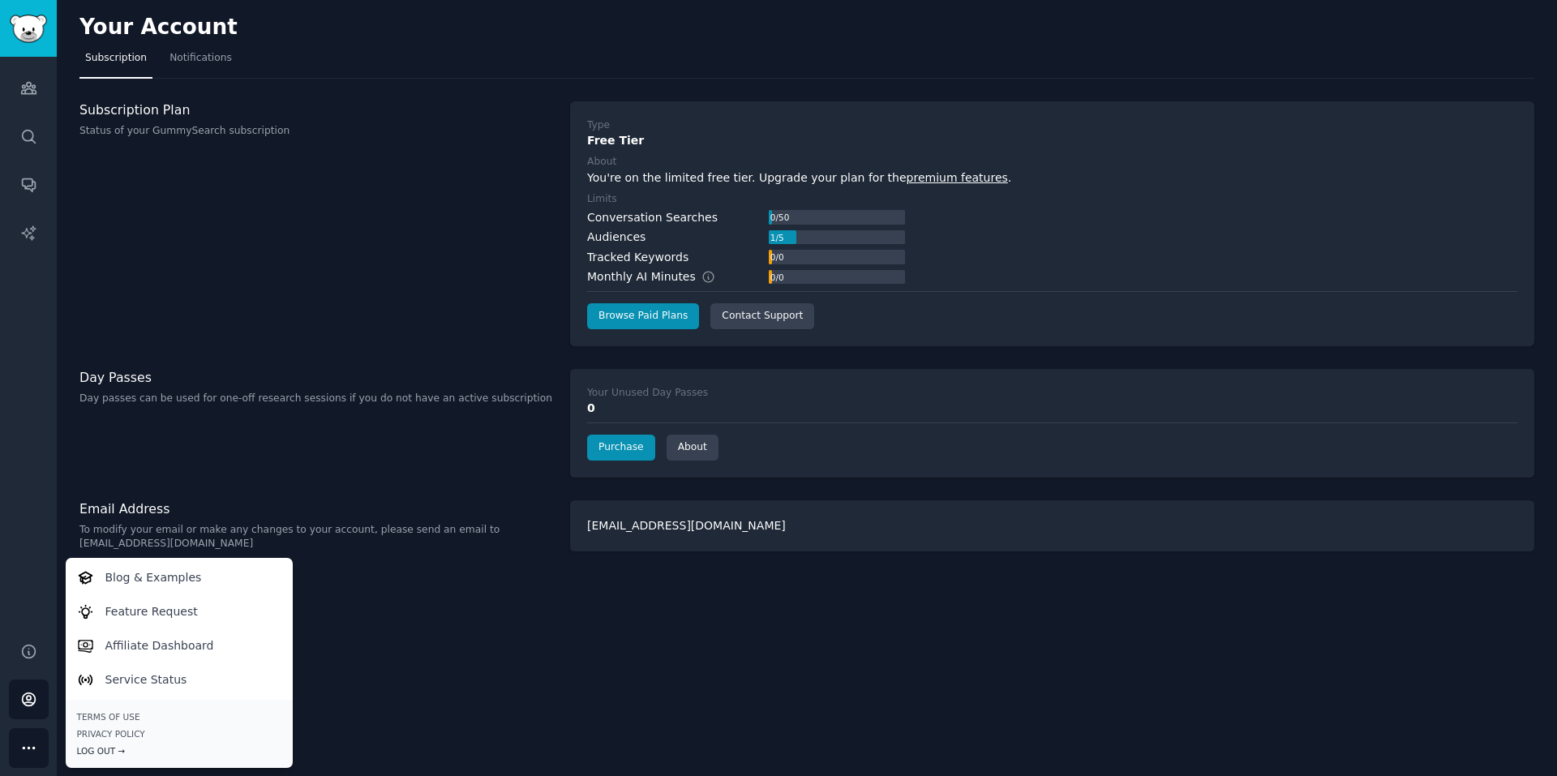
click at [93, 750] on div "Log Out →" at bounding box center [179, 750] width 204 height 11
